Goal: Task Accomplishment & Management: Manage account settings

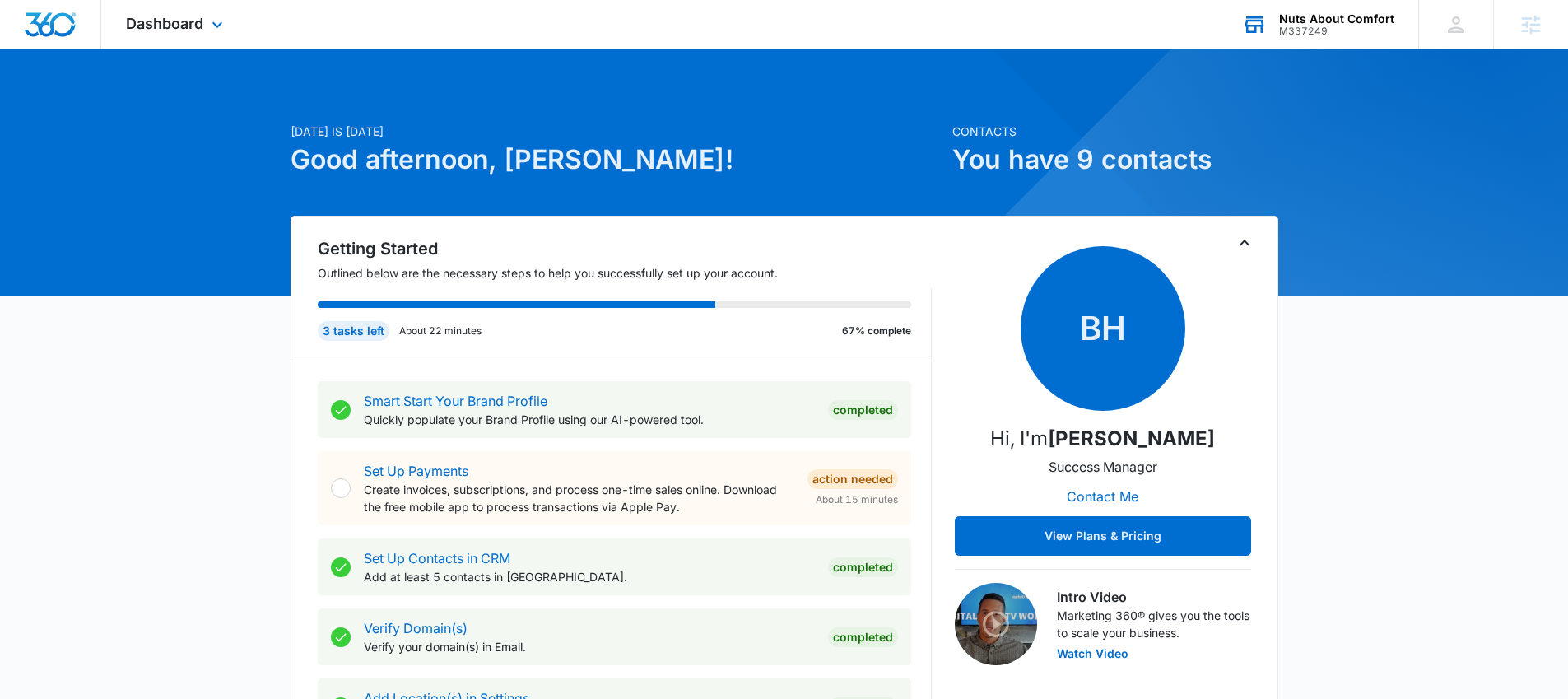
click at [1301, 20] on div "Nuts About Comfort" at bounding box center [1336, 18] width 115 height 13
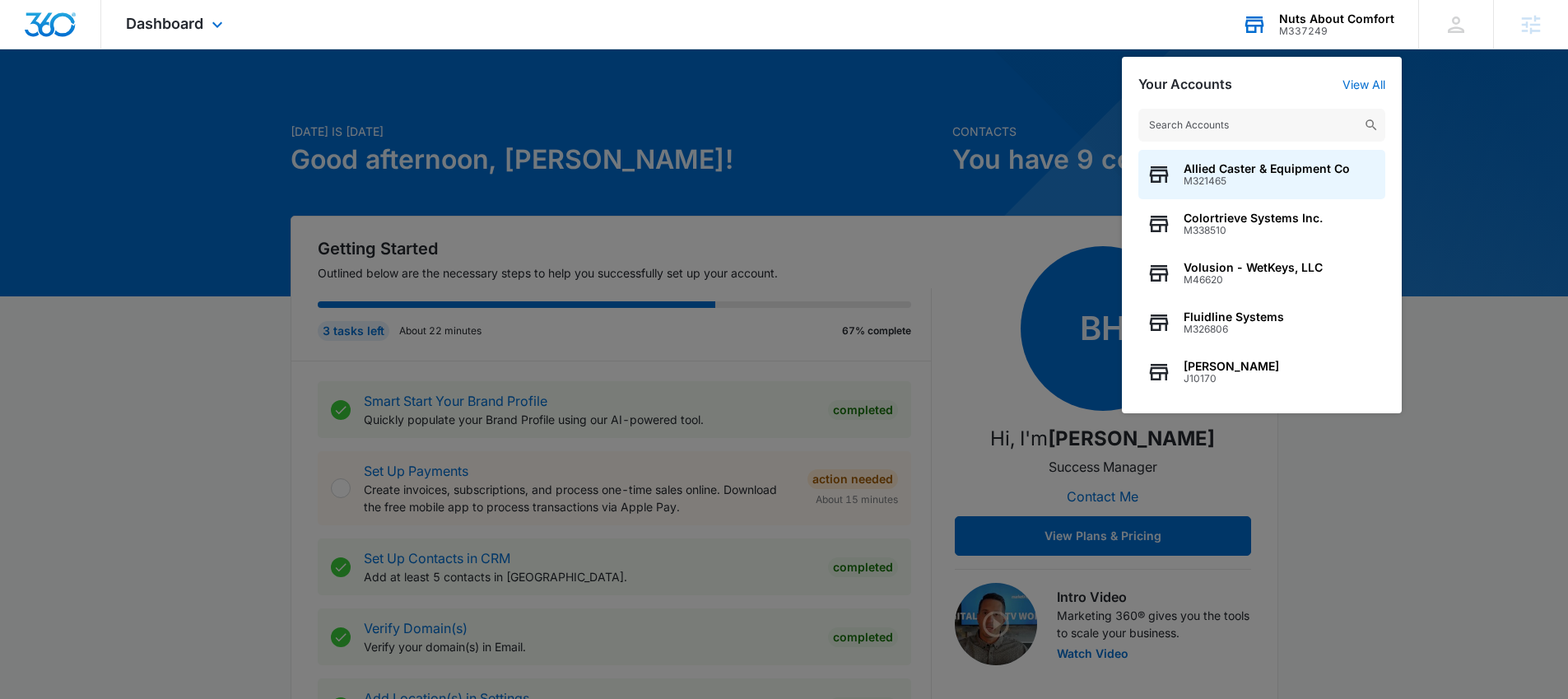
click at [1307, 121] on input "text" at bounding box center [1261, 125] width 247 height 33
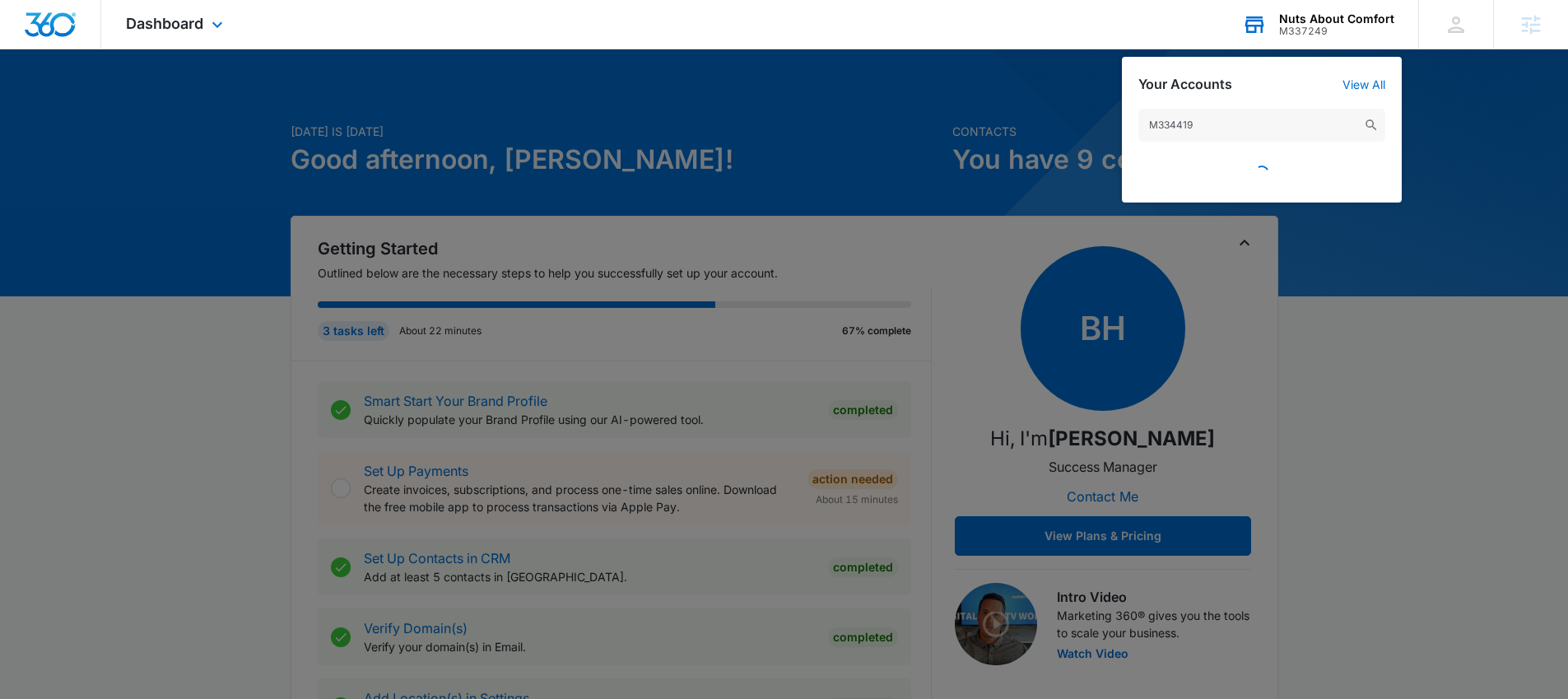
click at [1208, 114] on input "M334419" at bounding box center [1261, 125] width 247 height 33
click at [1262, 118] on input "M334419" at bounding box center [1261, 125] width 247 height 33
type input "M334419"
click at [979, 133] on div at bounding box center [784, 349] width 1568 height 699
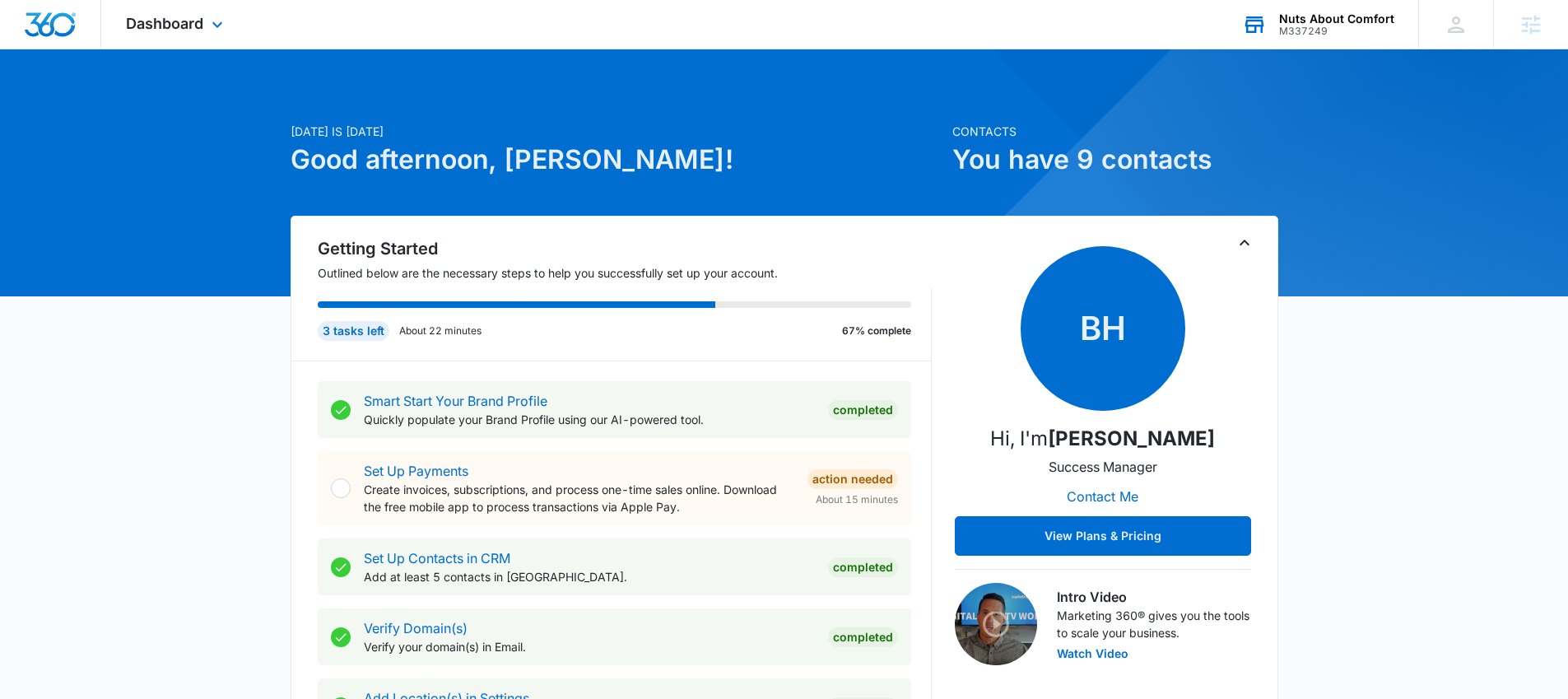
click at [1295, 36] on div "M337249" at bounding box center [1336, 32] width 115 height 12
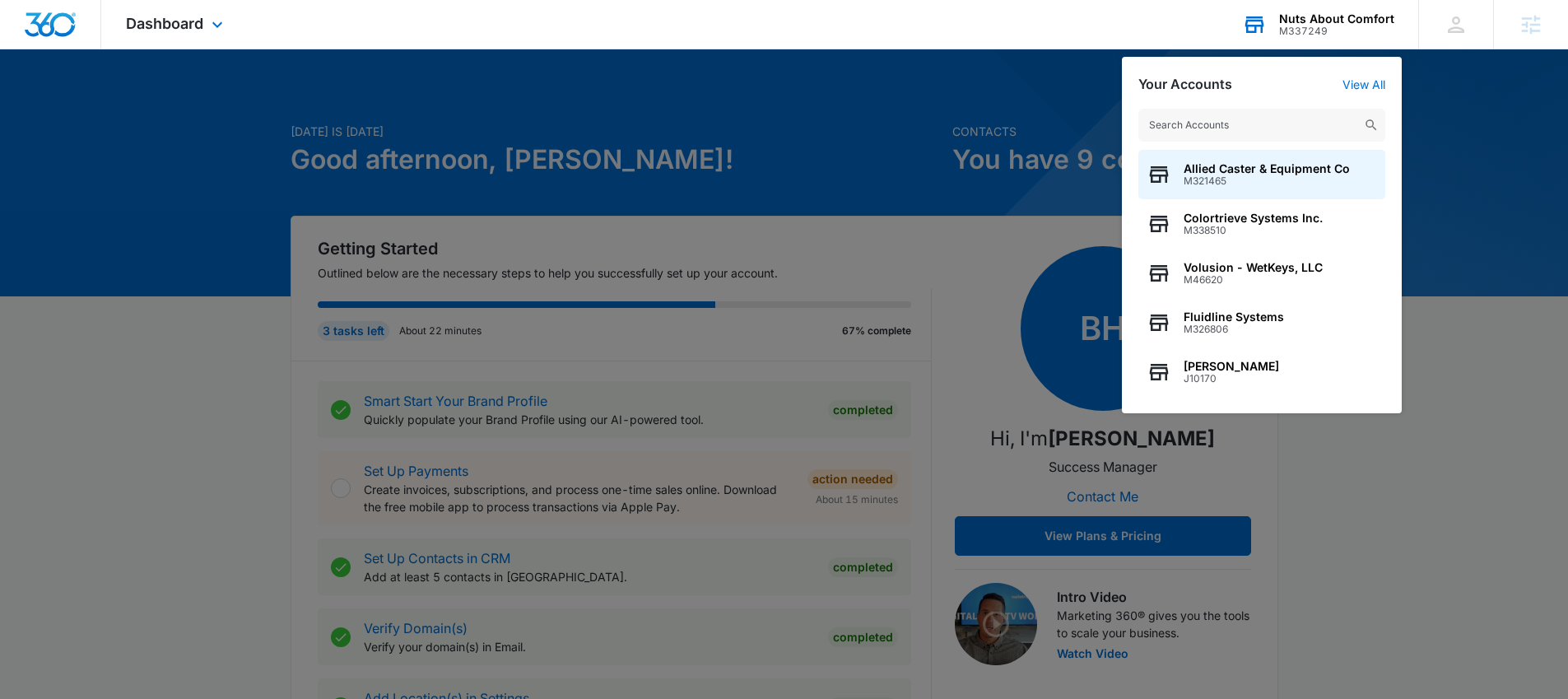
click at [1255, 120] on input "text" at bounding box center [1261, 125] width 247 height 33
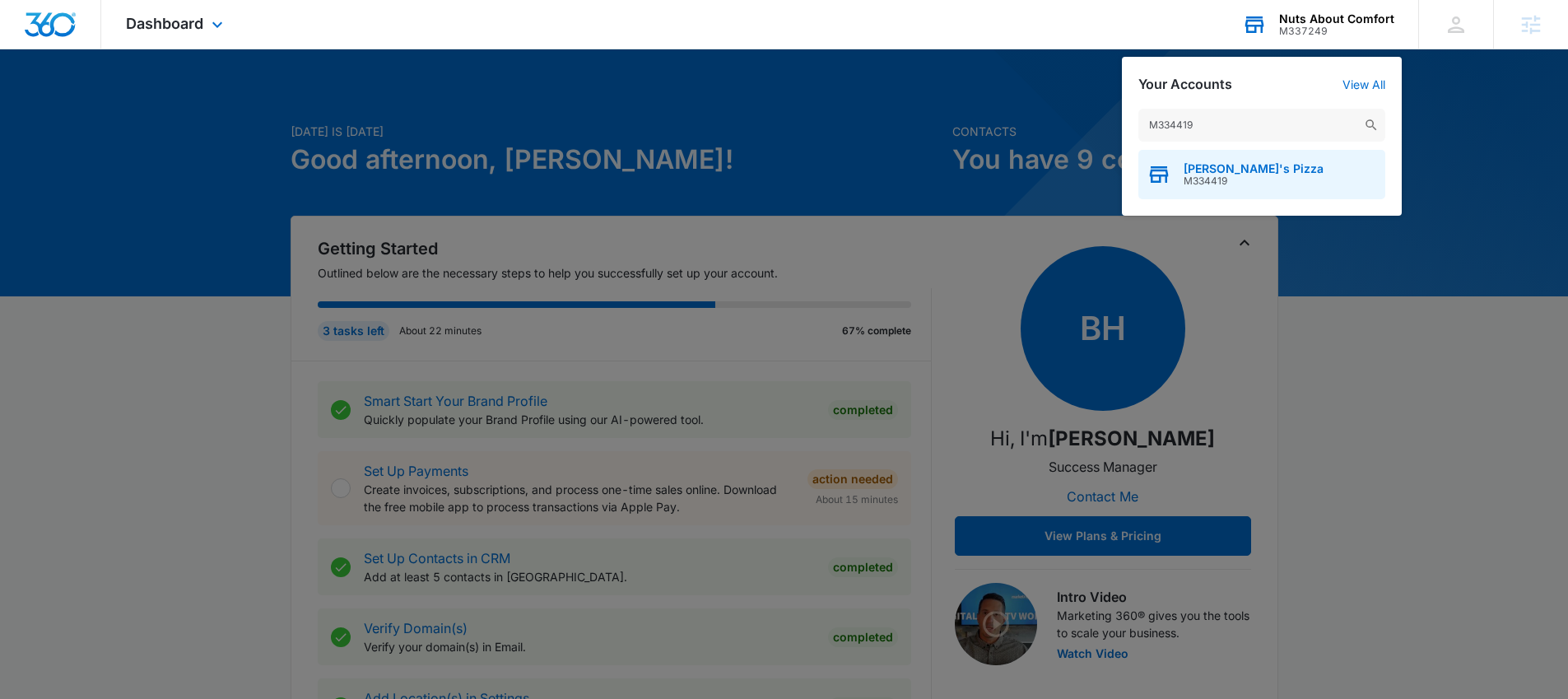
type input "M334419"
click at [1245, 168] on span "[PERSON_NAME]'s Pizza" at bounding box center [1253, 168] width 140 height 13
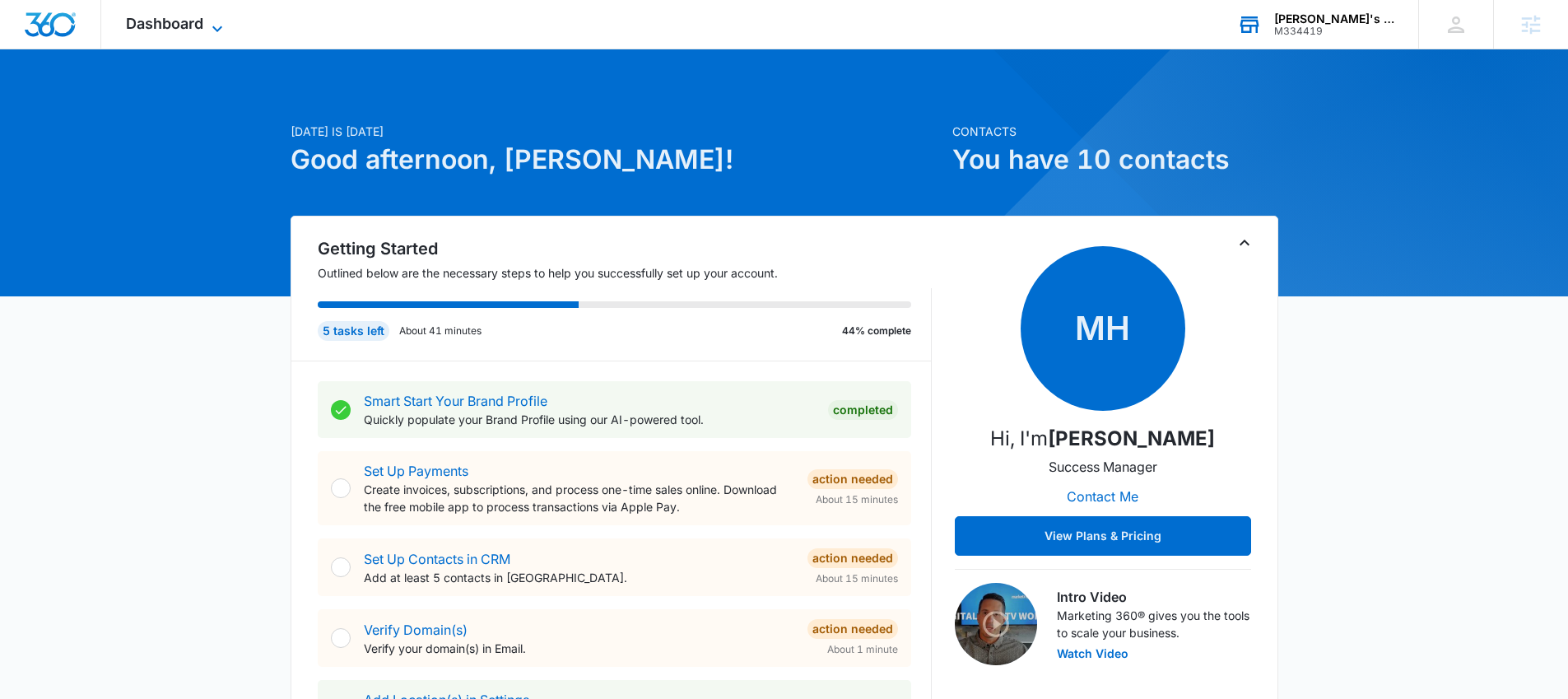
click at [133, 23] on span "Dashboard" at bounding box center [164, 23] width 77 height 17
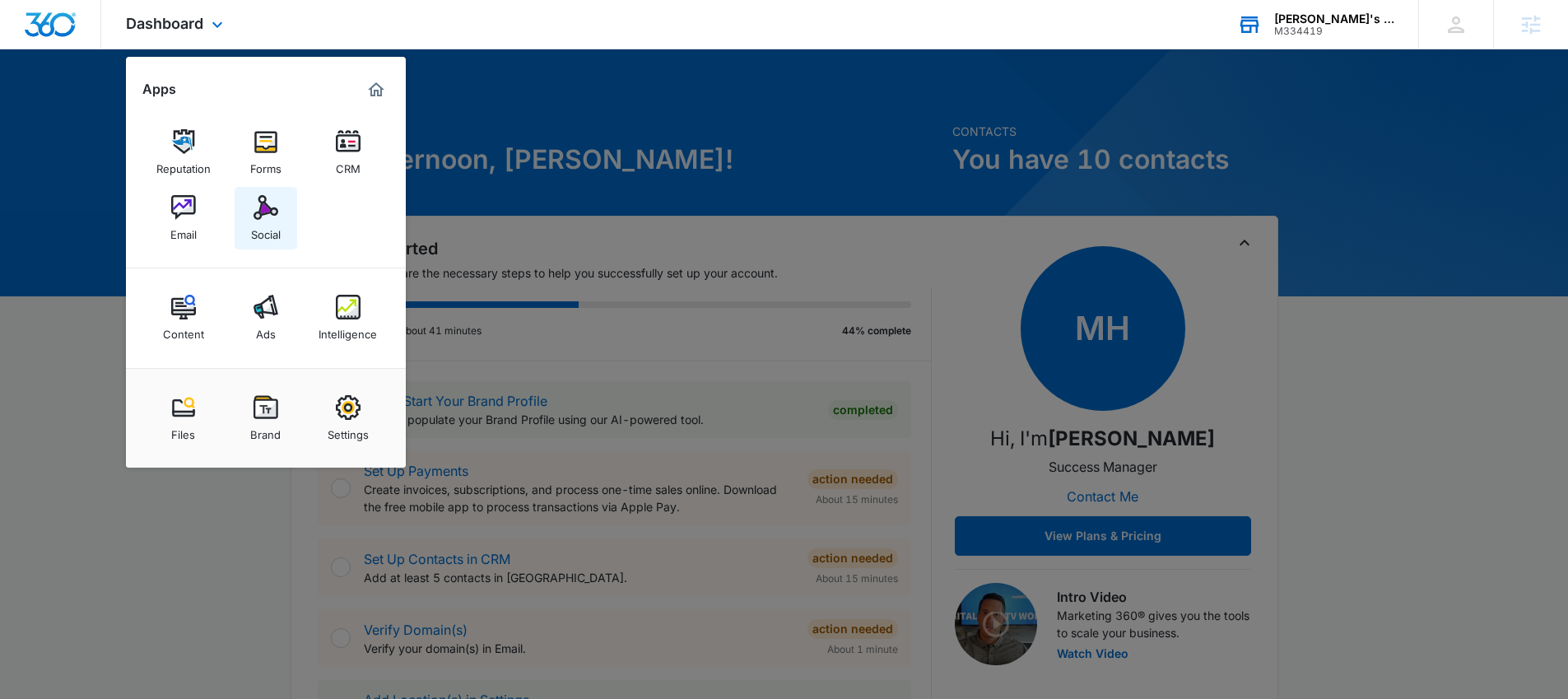
click at [281, 205] on link "Social" at bounding box center [266, 218] width 63 height 63
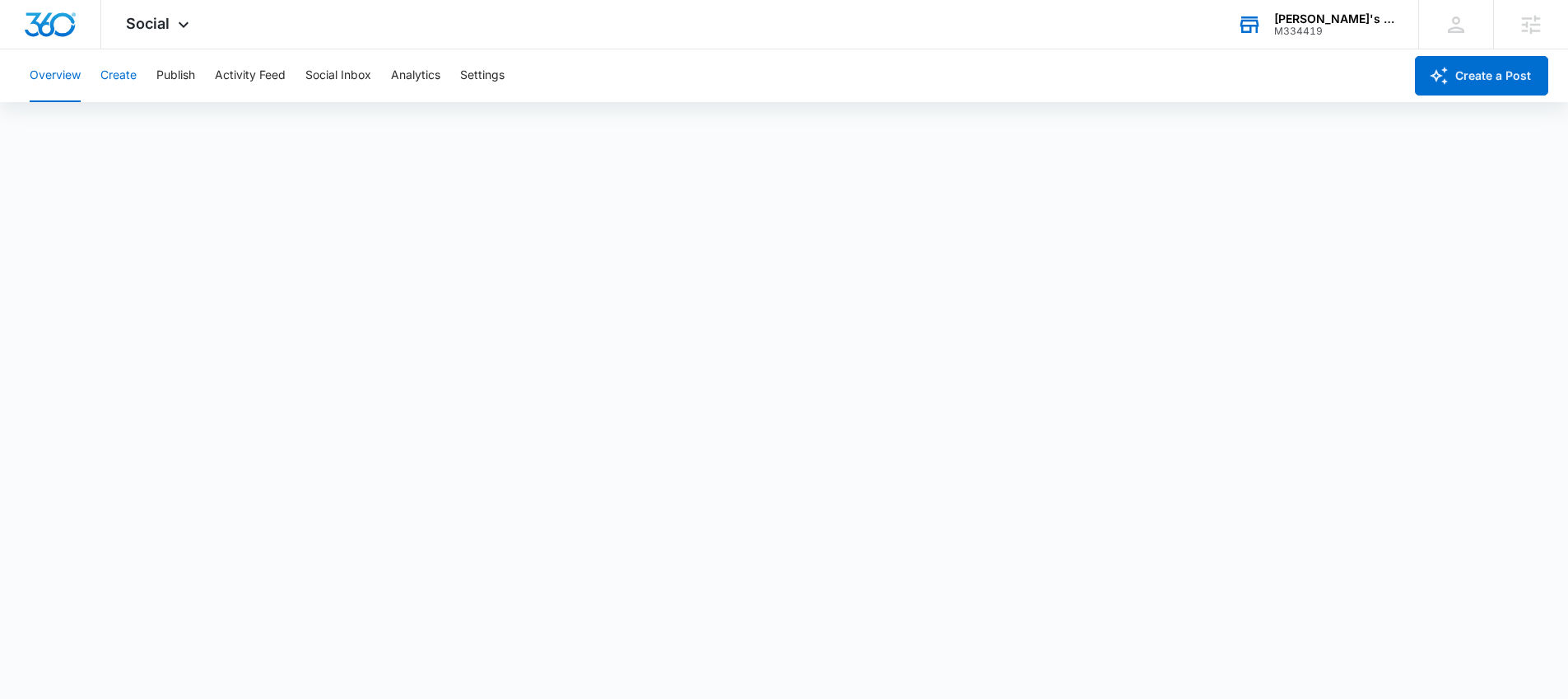
click at [112, 82] on button "Create" at bounding box center [118, 75] width 36 height 53
click at [146, 117] on button "Approvals" at bounding box center [160, 126] width 55 height 46
click at [175, 77] on button "Publish" at bounding box center [175, 75] width 39 height 53
click at [149, 131] on button "Schedules" at bounding box center [126, 126] width 56 height 46
click at [105, 74] on button "Create" at bounding box center [118, 75] width 36 height 53
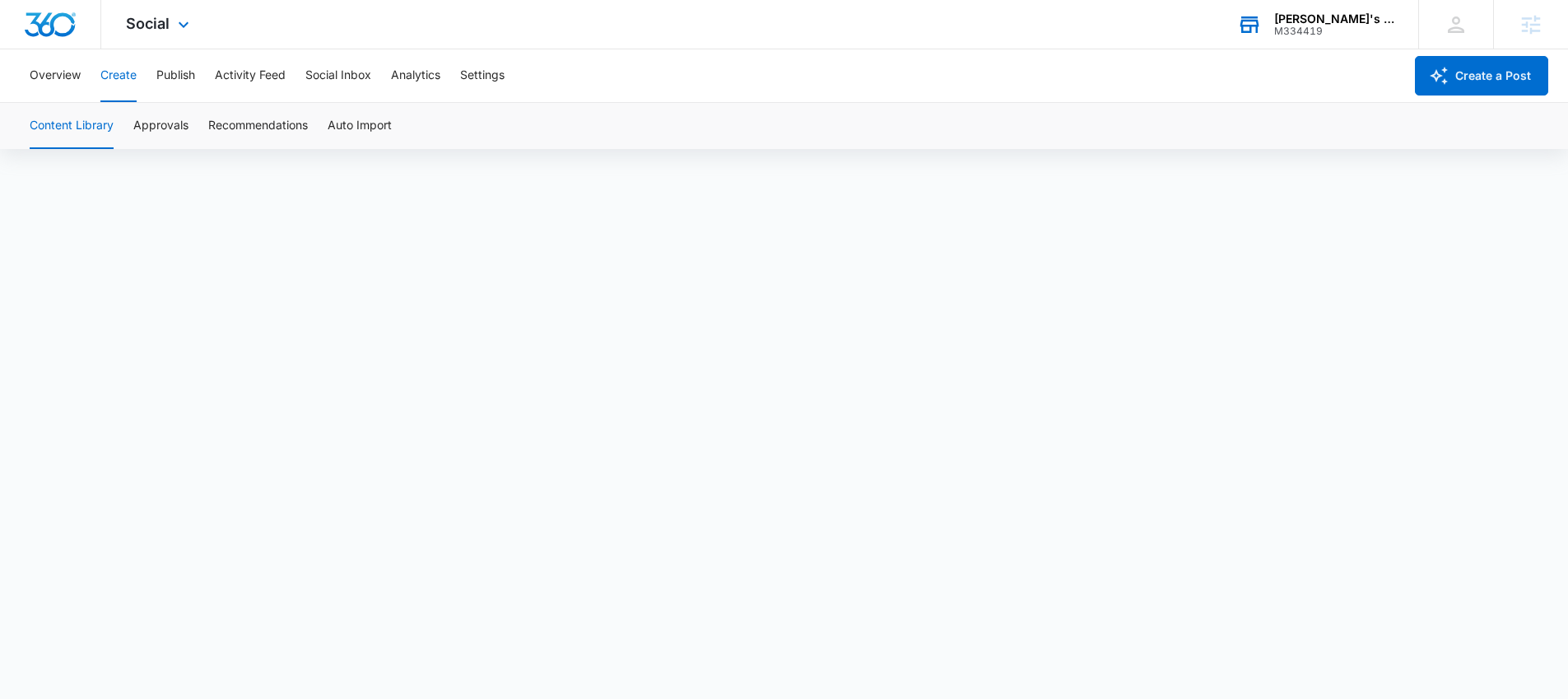
scroll to position [12, 0]
click at [1368, 29] on div "M334419" at bounding box center [1334, 32] width 120 height 12
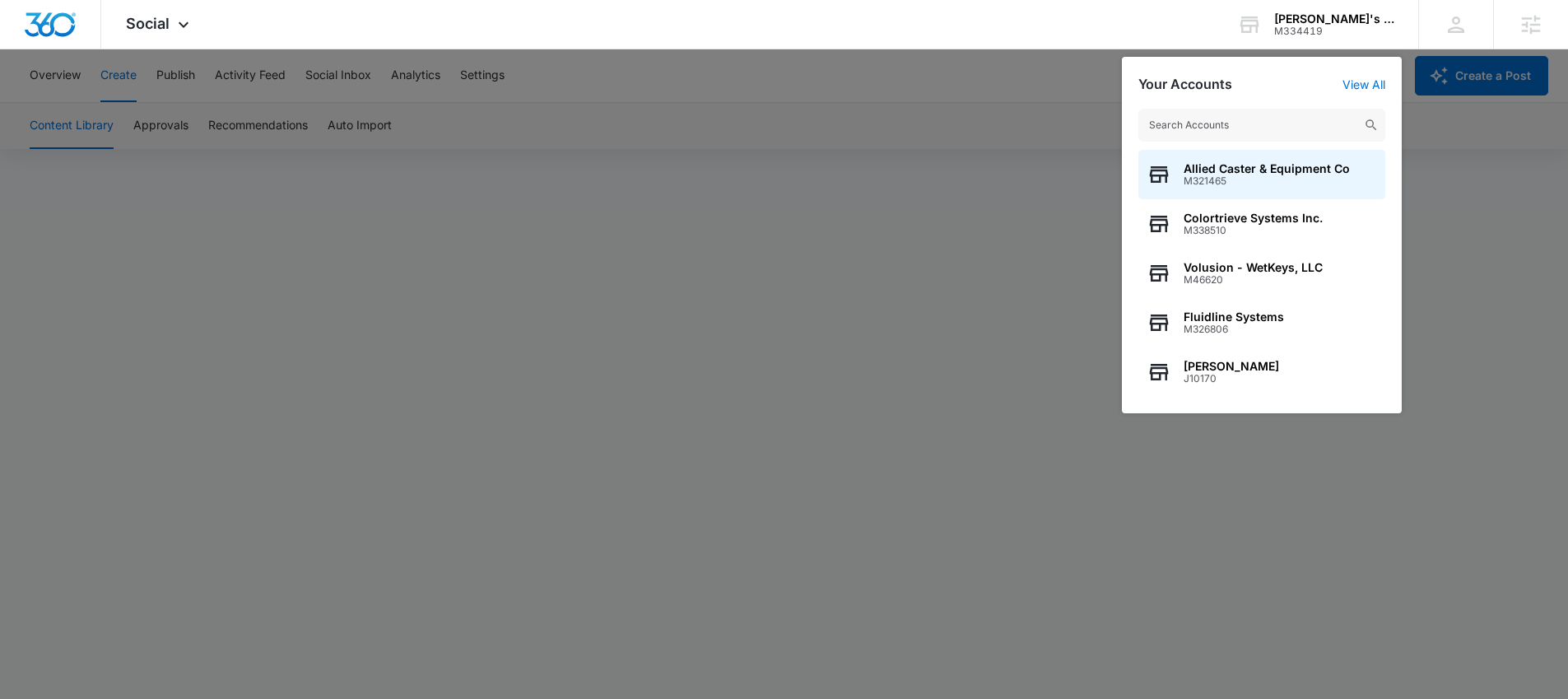
click at [1262, 124] on input "text" at bounding box center [1261, 125] width 247 height 33
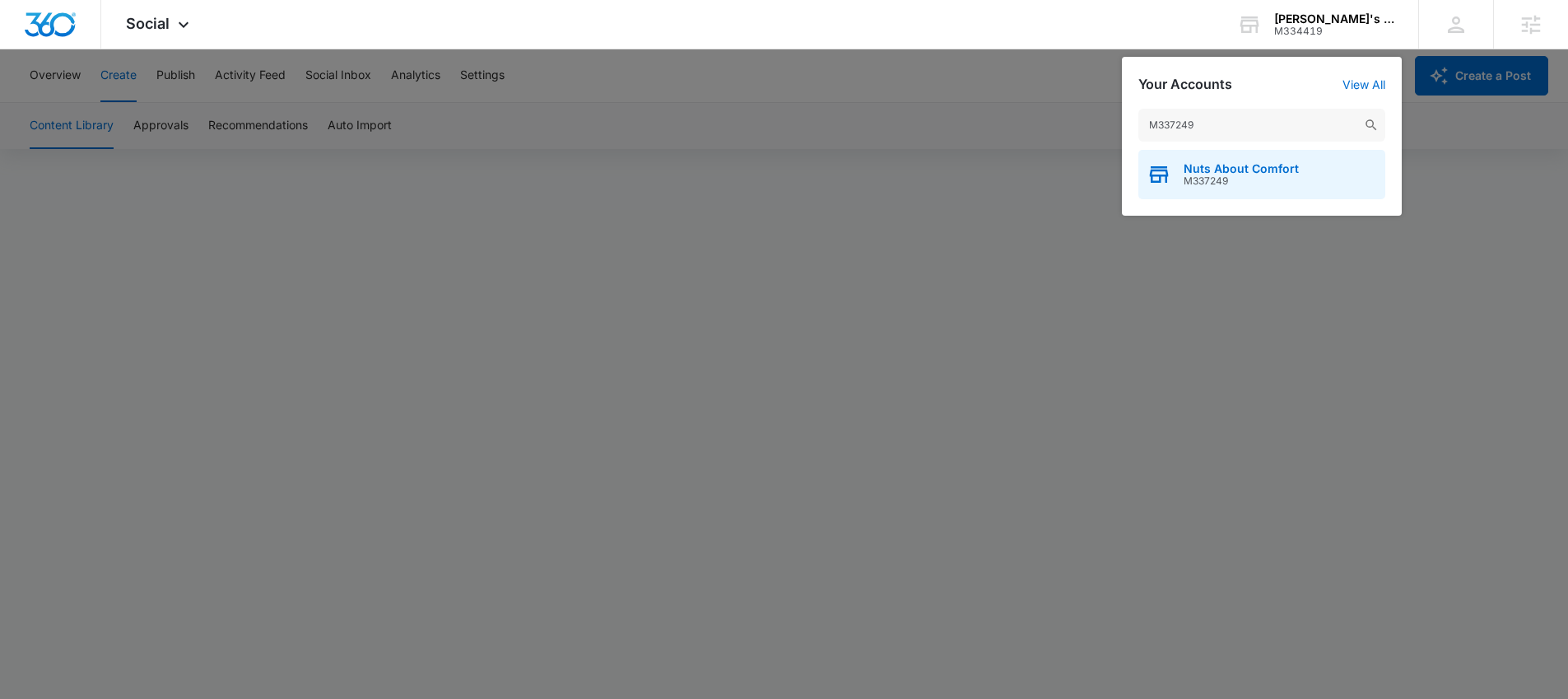
type input "M337249"
click at [1203, 167] on span "Nuts About Comfort" at bounding box center [1240, 168] width 115 height 13
